Goal: Task Accomplishment & Management: Use online tool/utility

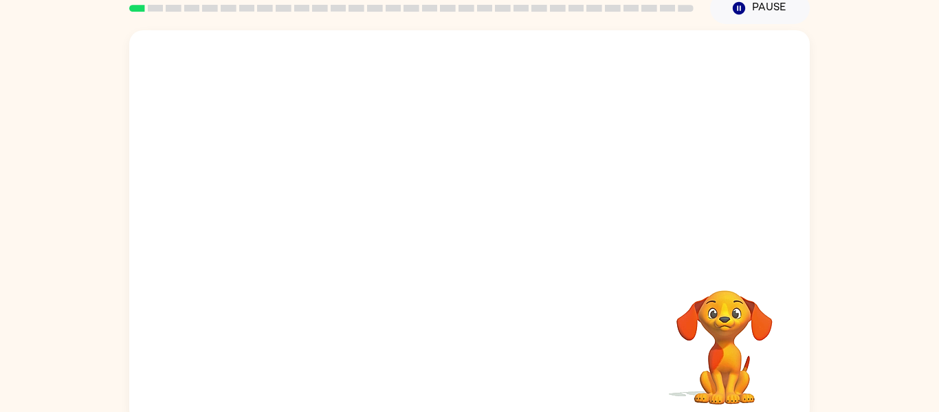
scroll to position [62, 0]
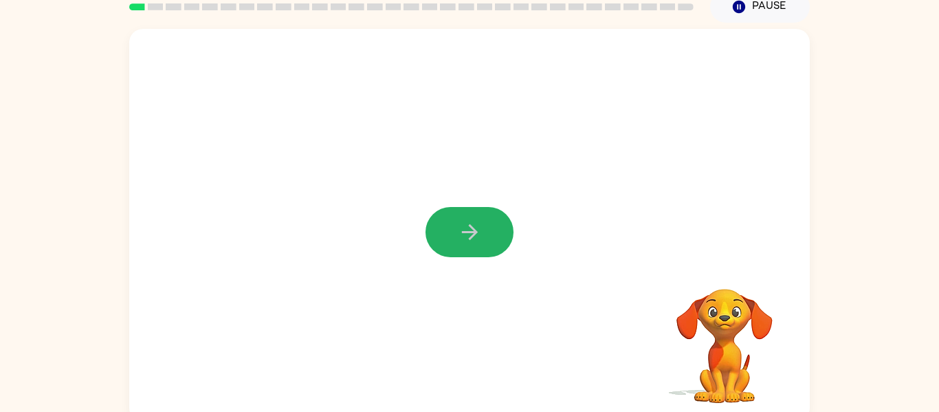
click at [504, 222] on button "button" at bounding box center [469, 232] width 88 height 50
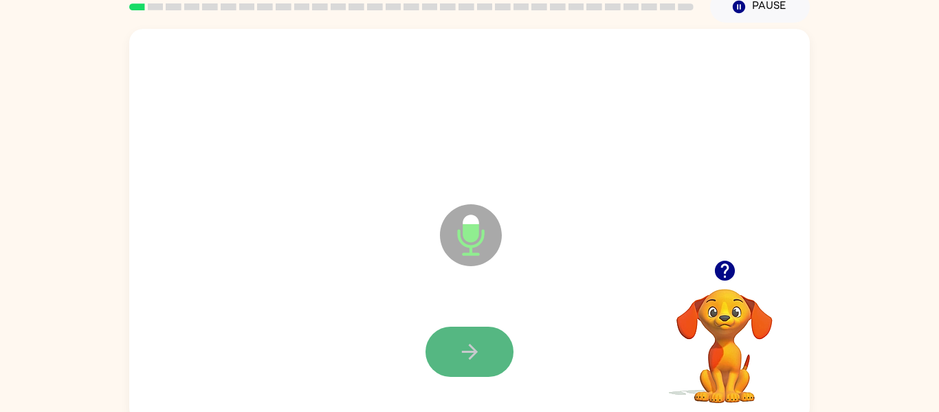
click at [469, 353] on icon "button" at bounding box center [470, 351] width 24 height 24
click at [476, 349] on icon "button" at bounding box center [470, 351] width 24 height 24
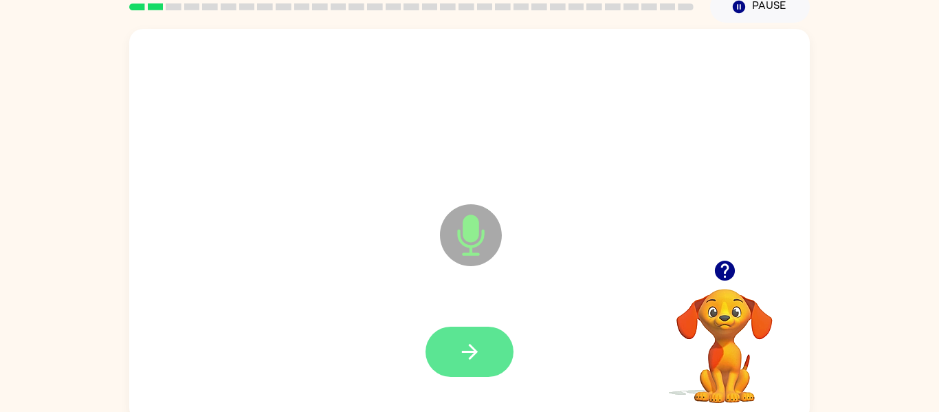
click at [476, 349] on icon "button" at bounding box center [470, 351] width 24 height 24
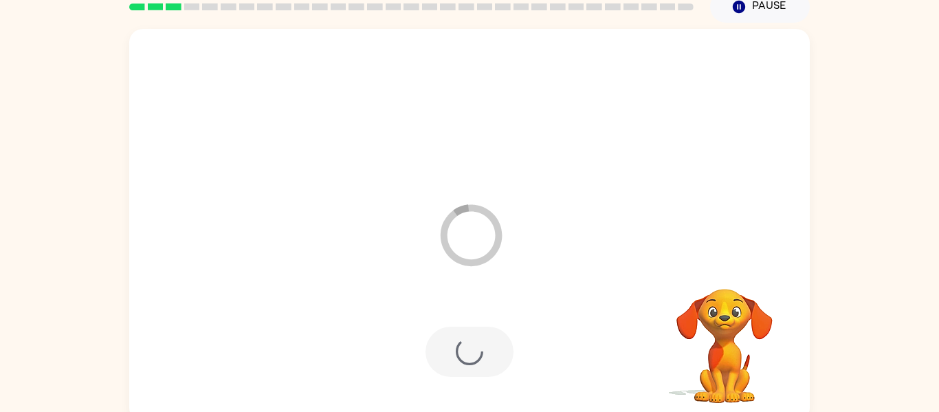
click at [476, 349] on div at bounding box center [469, 351] width 88 height 50
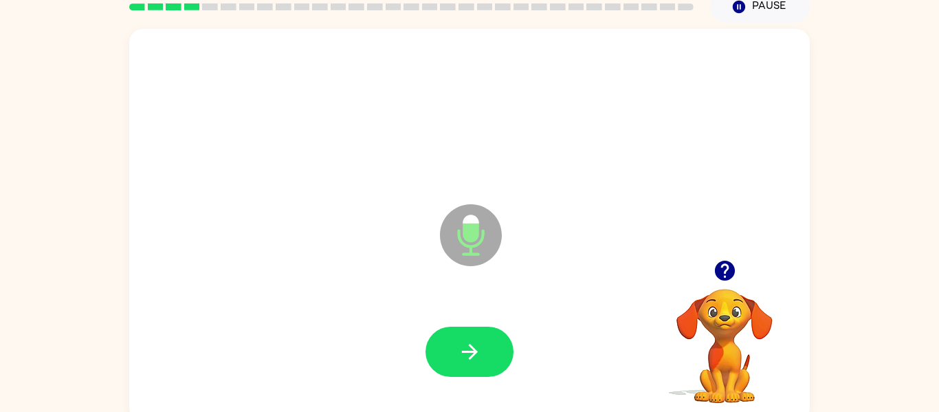
click at [466, 357] on icon "button" at bounding box center [470, 351] width 24 height 24
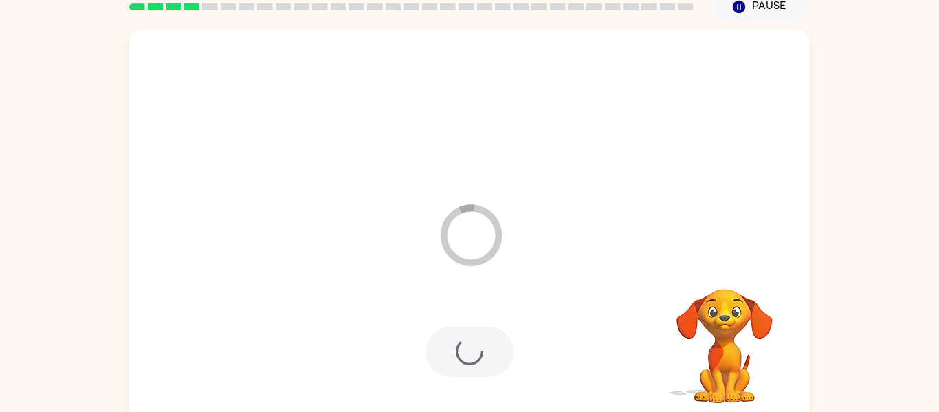
click at [466, 357] on div at bounding box center [469, 351] width 88 height 50
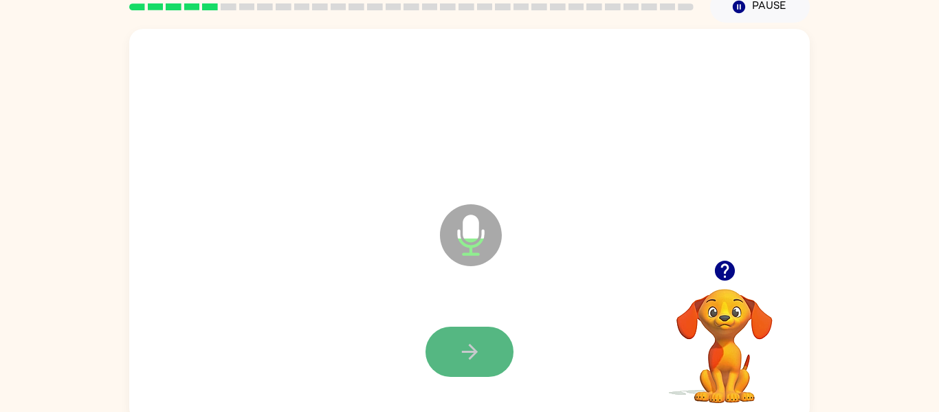
click at [469, 358] on icon "button" at bounding box center [469, 352] width 16 height 16
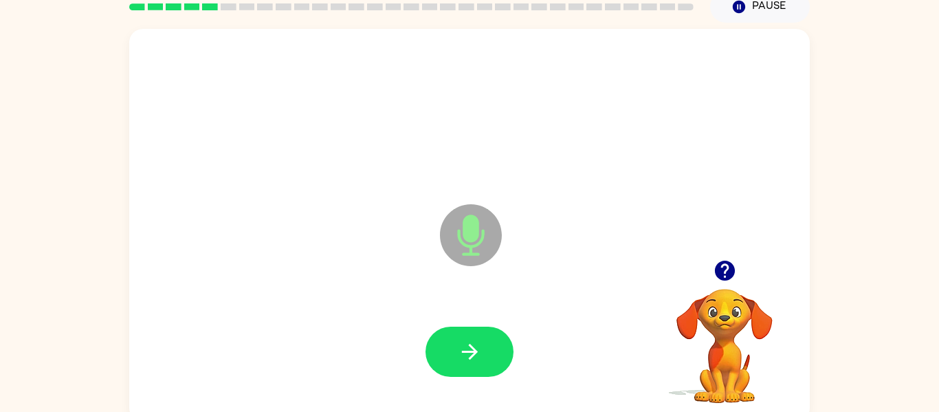
click at [469, 357] on icon "button" at bounding box center [469, 352] width 16 height 16
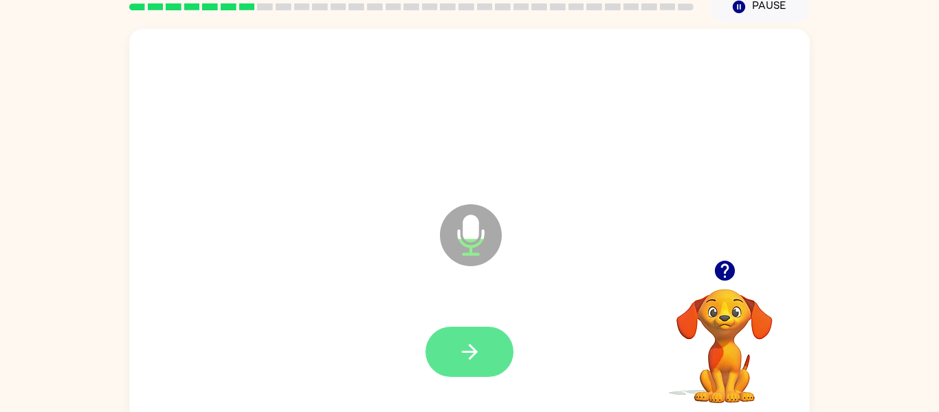
click at [469, 358] on icon "button" at bounding box center [469, 352] width 16 height 16
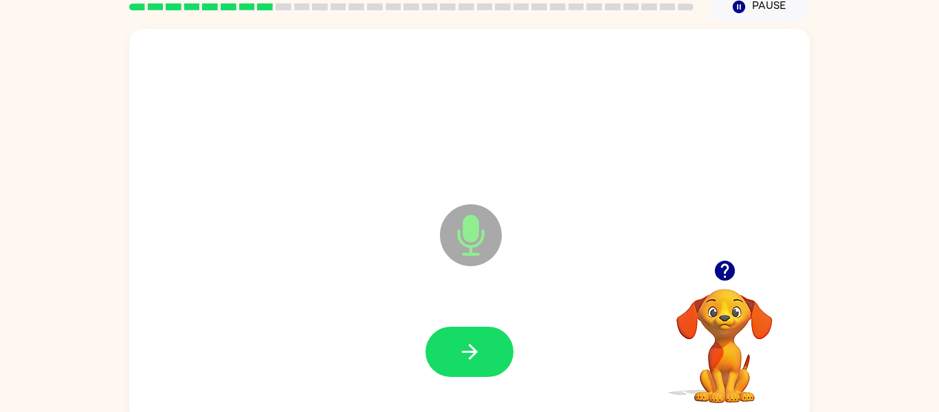
click at [469, 358] on icon "button" at bounding box center [469, 352] width 16 height 16
click at [469, 358] on div at bounding box center [469, 351] width 88 height 50
click at [469, 358] on icon "button" at bounding box center [469, 352] width 16 height 16
click at [489, 357] on button "button" at bounding box center [469, 351] width 88 height 50
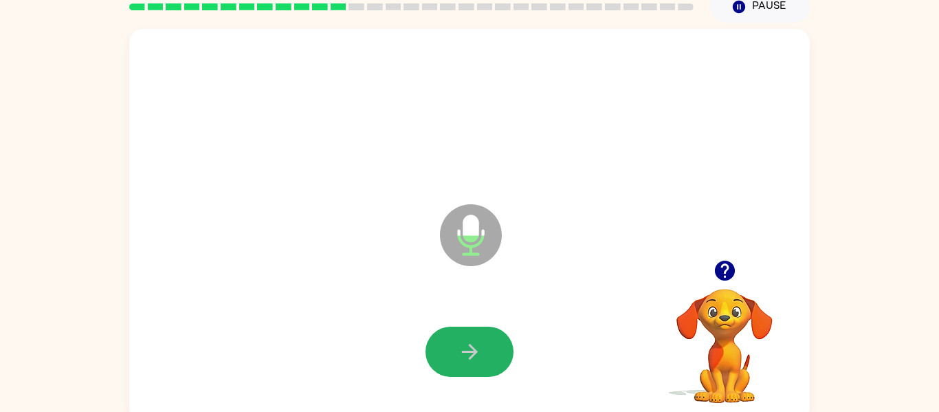
click at [489, 357] on button "button" at bounding box center [469, 351] width 88 height 50
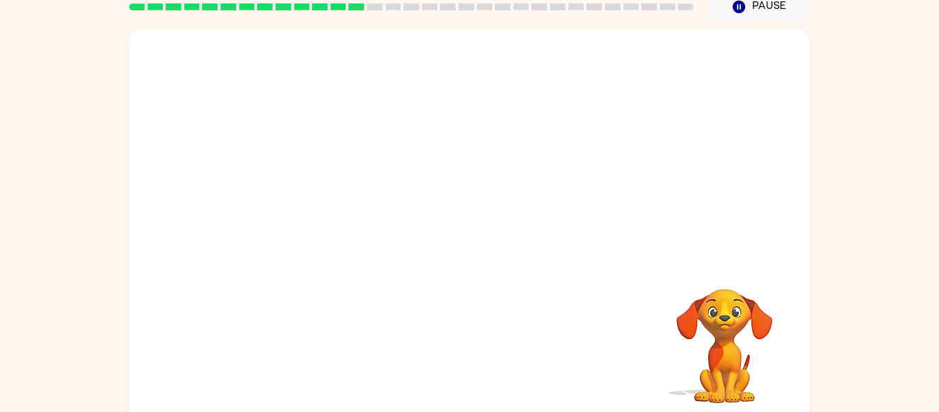
click at [489, 357] on div "Your browser must support playing .mp4 files to use Literably. Please try using…" at bounding box center [469, 225] width 680 height 392
click at [484, 305] on div "Your browser must support playing .mp4 files to use Literably. Please try using…" at bounding box center [469, 225] width 680 height 392
click at [77, 320] on div "Your browser must support playing .mp4 files to use Literably. Please try using…" at bounding box center [469, 222] width 939 height 399
click at [113, 329] on div "Your browser must support playing .mp4 files to use Literably. Please try using…" at bounding box center [469, 222] width 939 height 399
click at [86, 321] on div "Your browser must support playing .mp4 files to use Literably. Please try using…" at bounding box center [469, 222] width 939 height 399
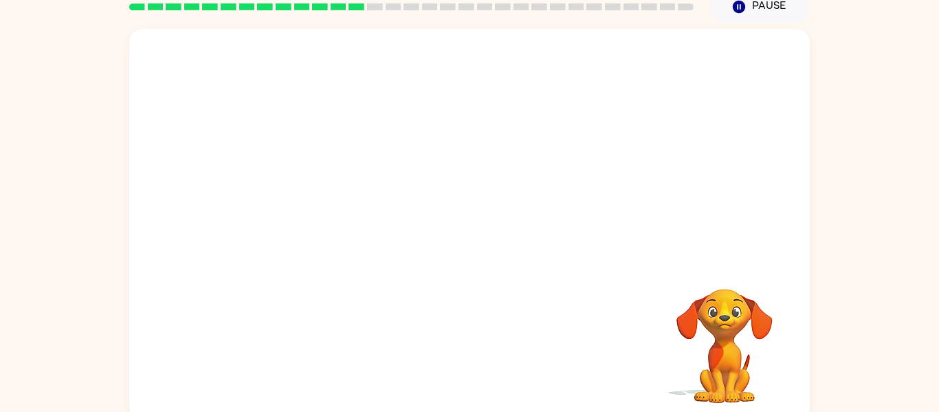
click at [69, 315] on div "Your browser must support playing .mp4 files to use Literably. Please try using…" at bounding box center [469, 222] width 939 height 399
click at [882, 77] on div "Your browser must support playing .mp4 files to use Literably. Please try using…" at bounding box center [469, 222] width 939 height 399
click at [722, 368] on video "Your browser must support playing .mp4 files to use Literably. Please try using…" at bounding box center [724, 335] width 137 height 137
click at [728, 375] on video "Your browser must support playing .mp4 files to use Literably. Please try using…" at bounding box center [724, 335] width 137 height 137
click at [834, 296] on div "Your browser must support playing .mp4 files to use Literably. Please try using…" at bounding box center [469, 222] width 939 height 399
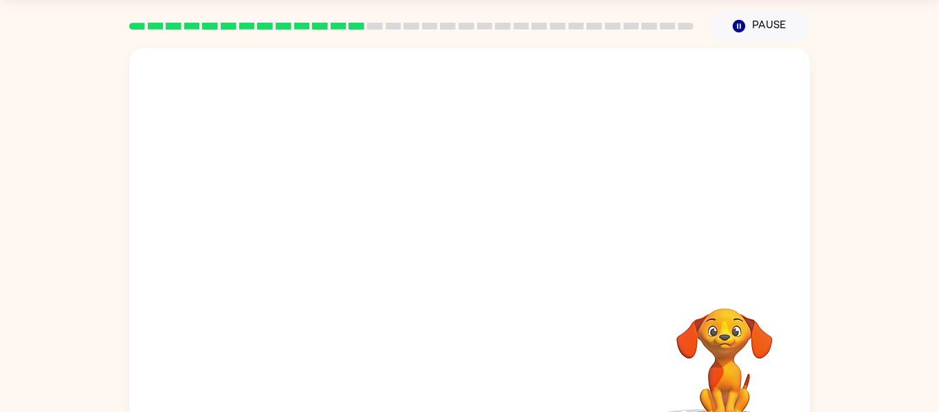
click at [791, 294] on video "Your browser must support playing .mp4 files to use Literably. Please try using…" at bounding box center [724, 355] width 137 height 137
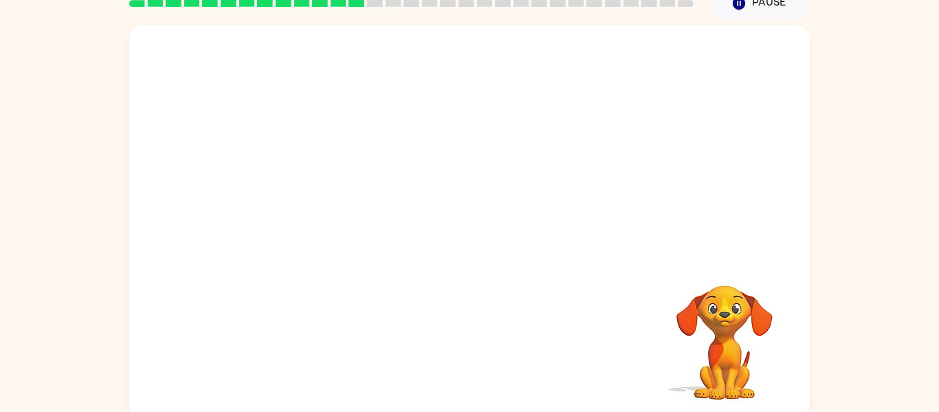
scroll to position [71, 0]
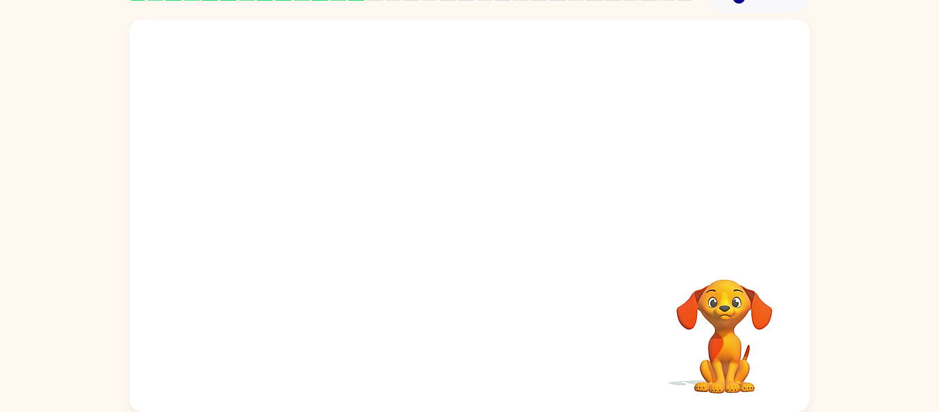
click at [820, 280] on div "Your browser must support playing .mp4 files to use Literably. Please try using…" at bounding box center [469, 212] width 939 height 399
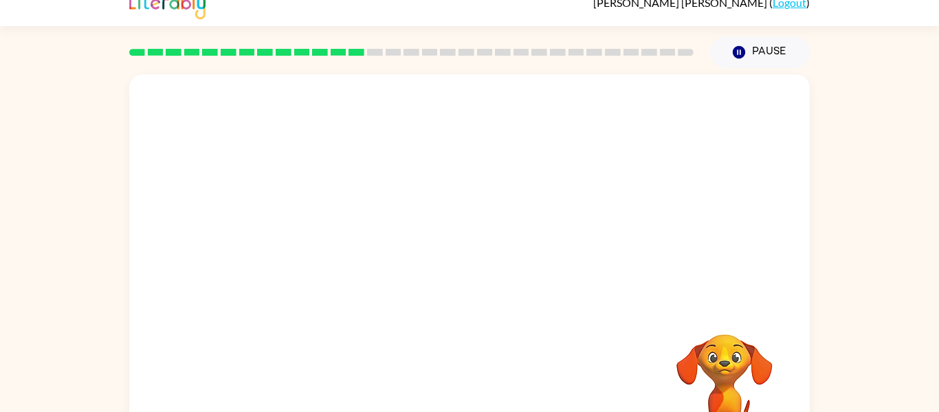
scroll to position [0, 0]
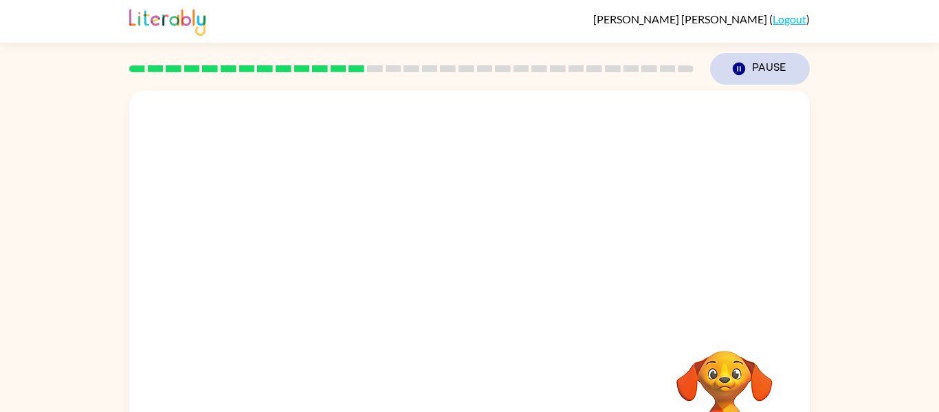
click at [755, 67] on button "Pause Pause" at bounding box center [760, 69] width 100 height 32
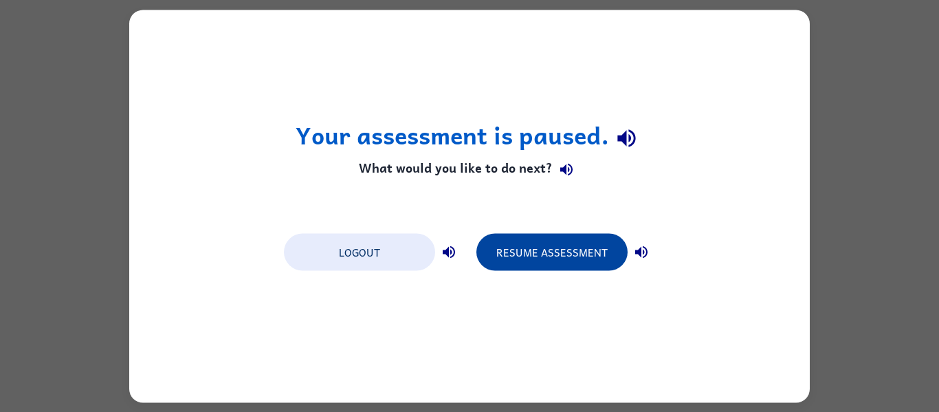
click at [553, 266] on button "Resume Assessment" at bounding box center [551, 251] width 151 height 37
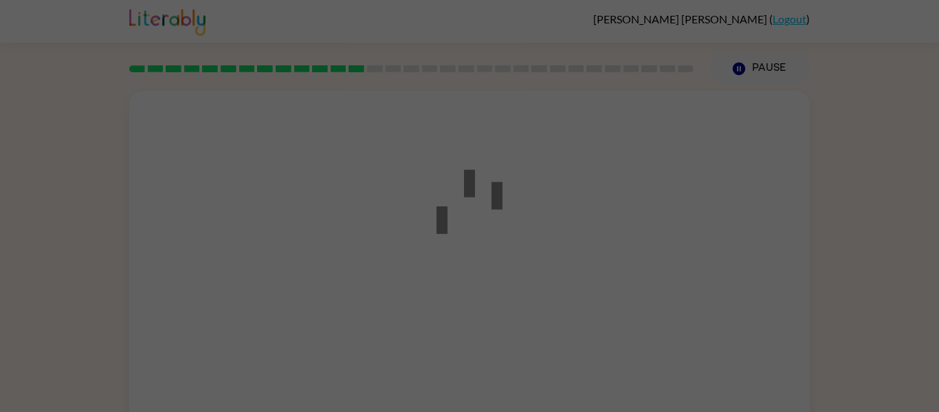
click at [553, 266] on div at bounding box center [469, 206] width 939 height 412
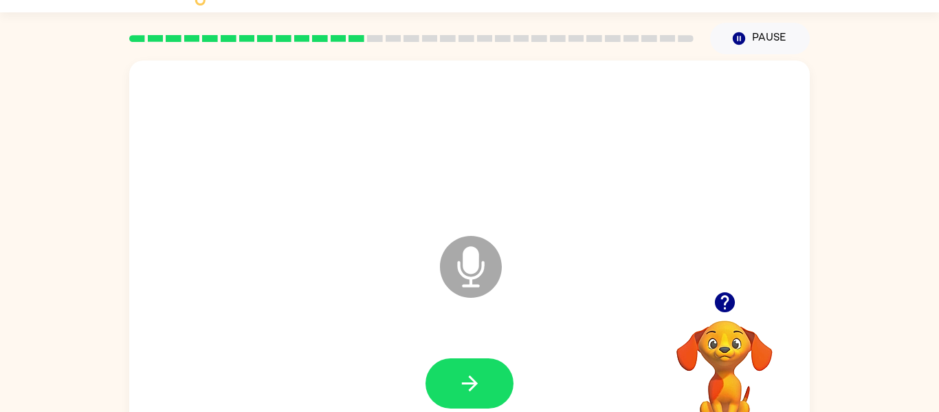
scroll to position [42, 0]
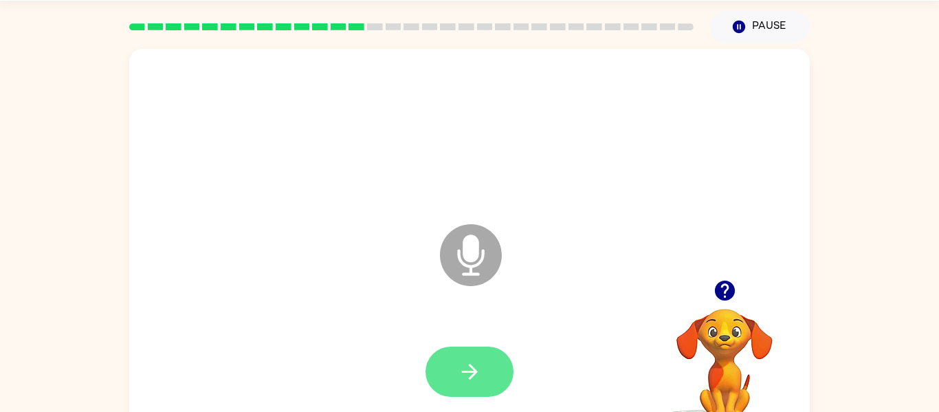
click at [476, 379] on icon "button" at bounding box center [470, 371] width 24 height 24
click at [476, 397] on div at bounding box center [469, 371] width 653 height 113
click at [473, 383] on button "button" at bounding box center [469, 371] width 88 height 50
click at [473, 381] on icon "button" at bounding box center [470, 371] width 24 height 24
click at [475, 379] on icon "button" at bounding box center [470, 371] width 24 height 24
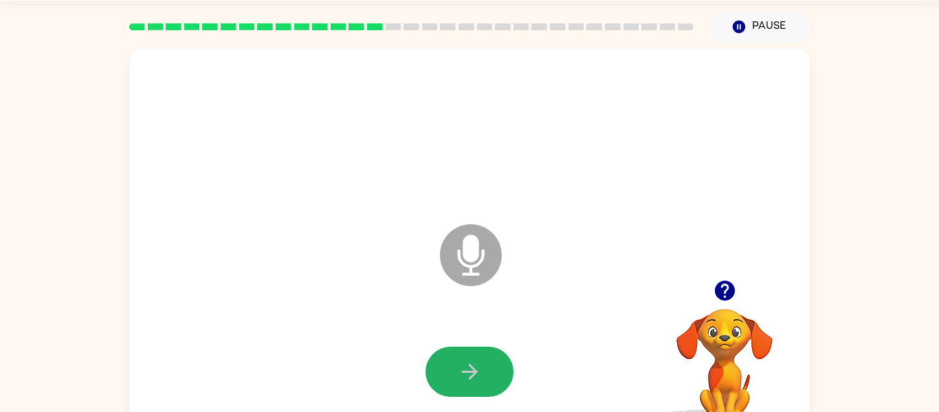
click at [475, 379] on icon "button" at bounding box center [470, 371] width 24 height 24
click at [476, 378] on icon "button" at bounding box center [470, 371] width 24 height 24
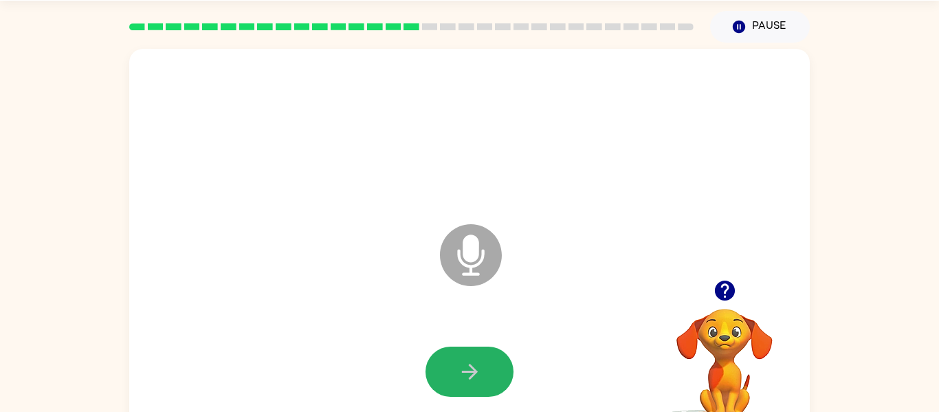
click at [476, 378] on icon "button" at bounding box center [470, 371] width 24 height 24
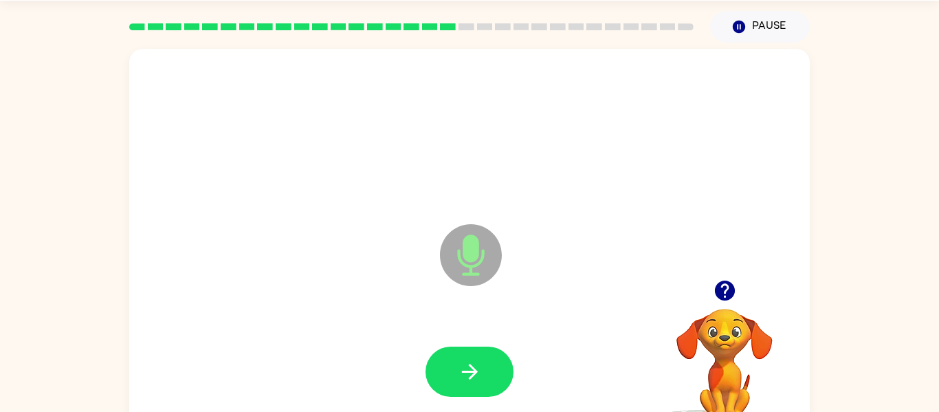
click at [476, 378] on icon "button" at bounding box center [470, 371] width 24 height 24
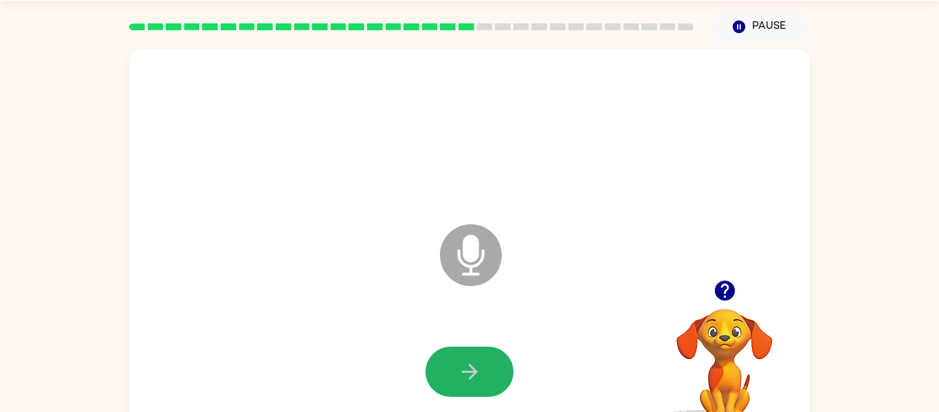
click at [476, 378] on icon "button" at bounding box center [470, 371] width 24 height 24
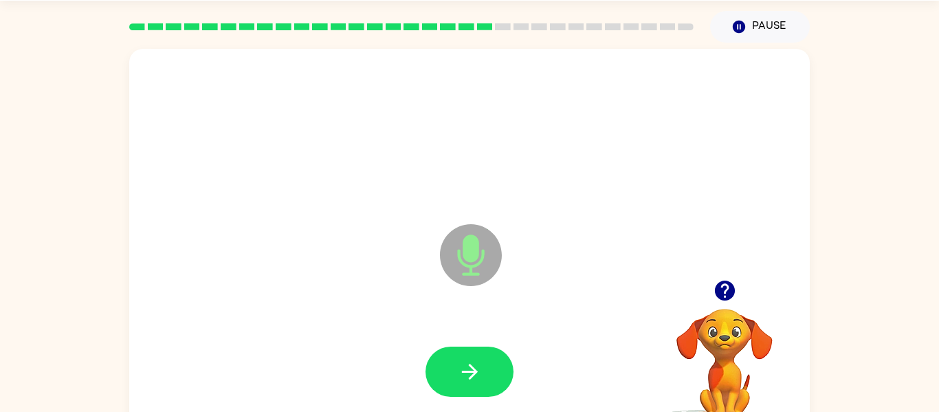
click at [476, 378] on icon "button" at bounding box center [470, 371] width 24 height 24
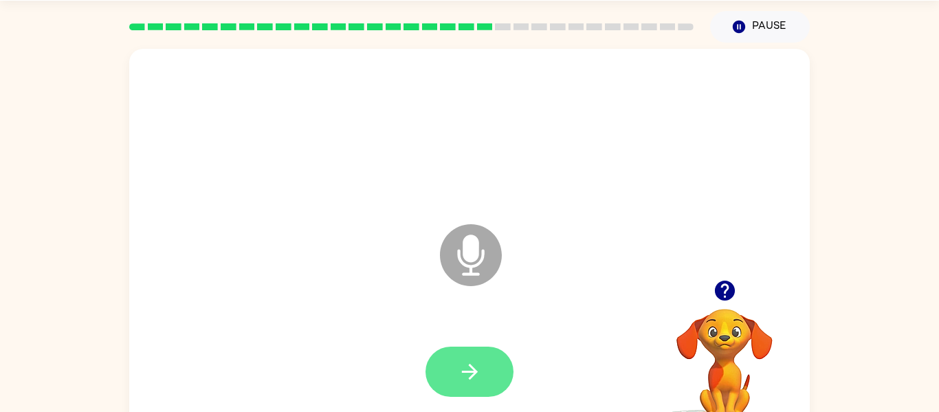
click at [462, 348] on button "button" at bounding box center [469, 371] width 88 height 50
click at [463, 348] on button "button" at bounding box center [469, 371] width 88 height 50
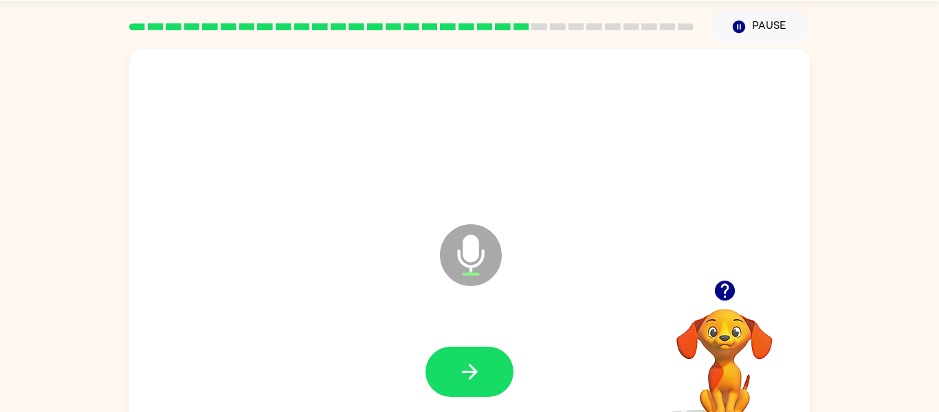
click at [463, 348] on button "button" at bounding box center [469, 371] width 88 height 50
click at [465, 351] on button "button" at bounding box center [469, 371] width 88 height 50
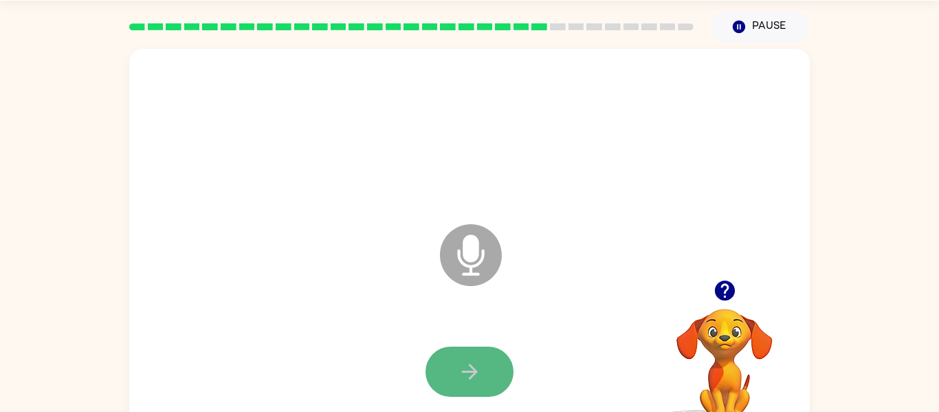
click at [467, 355] on button "button" at bounding box center [469, 371] width 88 height 50
click at [467, 354] on button "button" at bounding box center [469, 371] width 88 height 50
click at [467, 356] on button "button" at bounding box center [469, 371] width 88 height 50
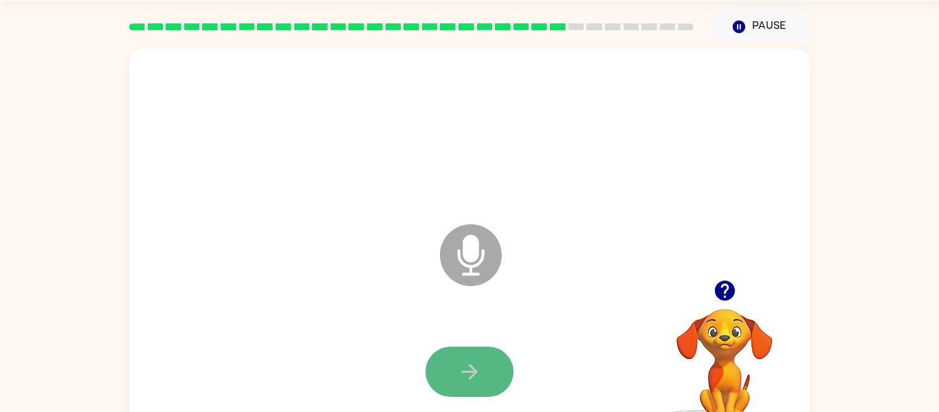
click at [467, 357] on button "button" at bounding box center [469, 371] width 88 height 50
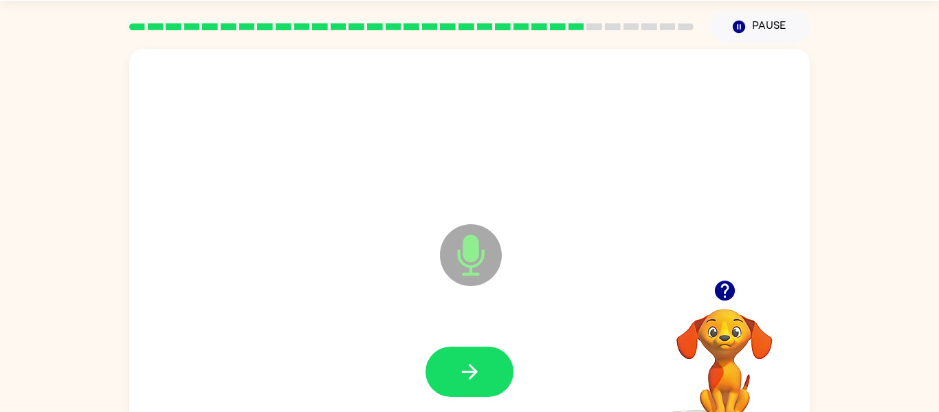
click at [467, 357] on button "button" at bounding box center [469, 371] width 88 height 50
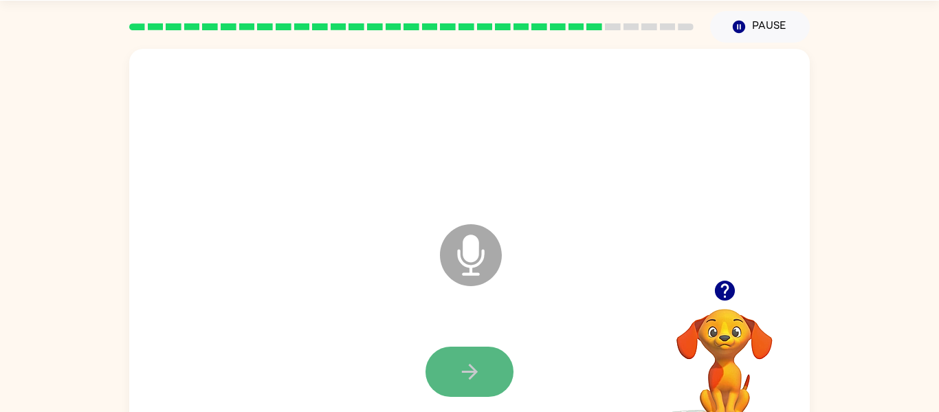
click at [468, 359] on icon "button" at bounding box center [470, 371] width 24 height 24
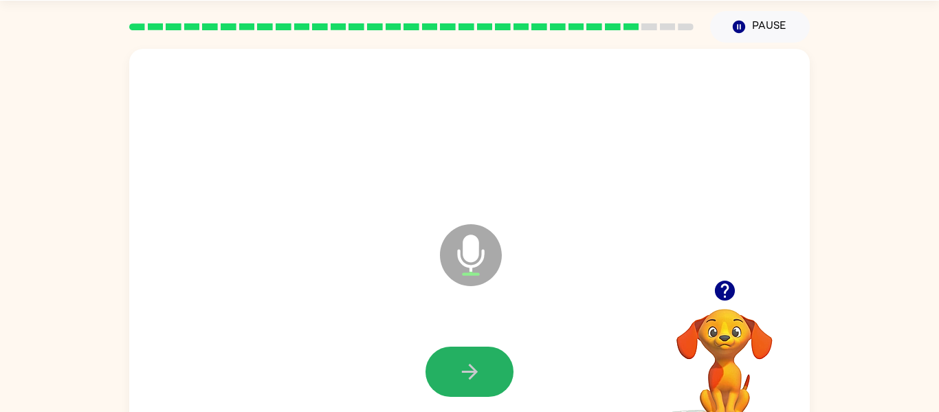
click at [468, 359] on icon "button" at bounding box center [470, 371] width 24 height 24
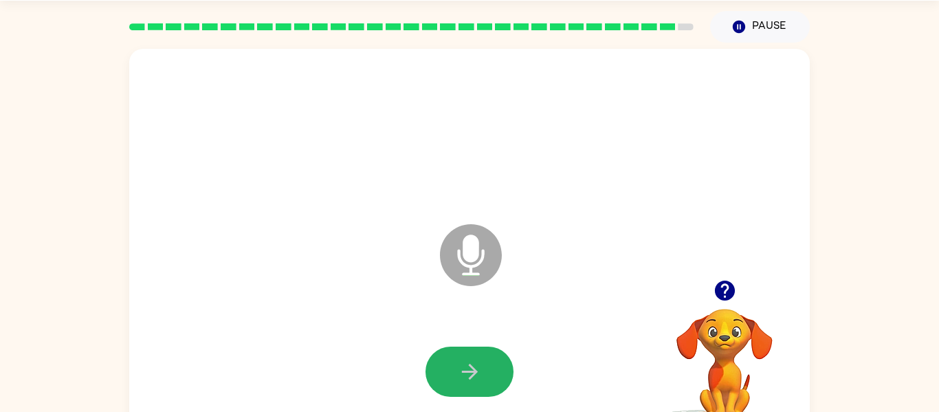
click at [468, 359] on icon "button" at bounding box center [470, 371] width 24 height 24
